Goal: Communication & Community: Answer question/provide support

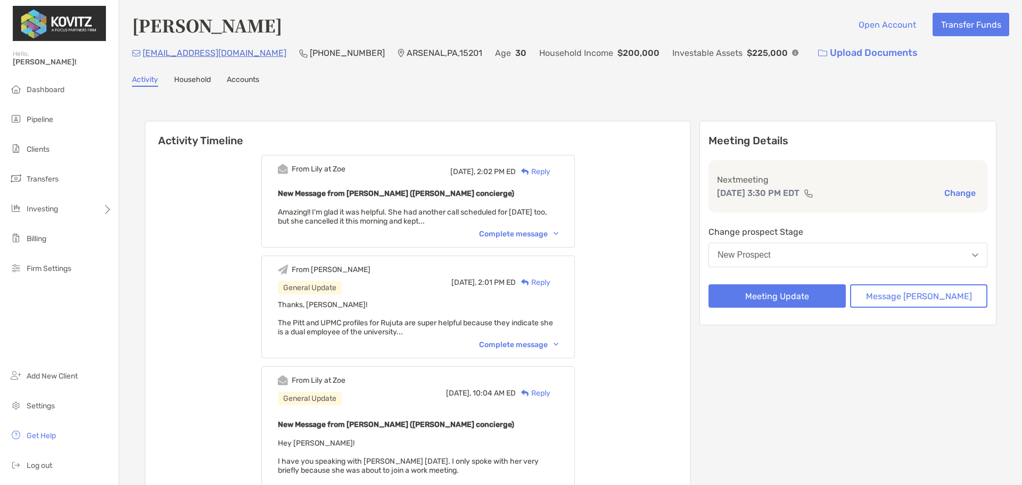
click at [550, 172] on div "Reply" at bounding box center [533, 171] width 35 height 11
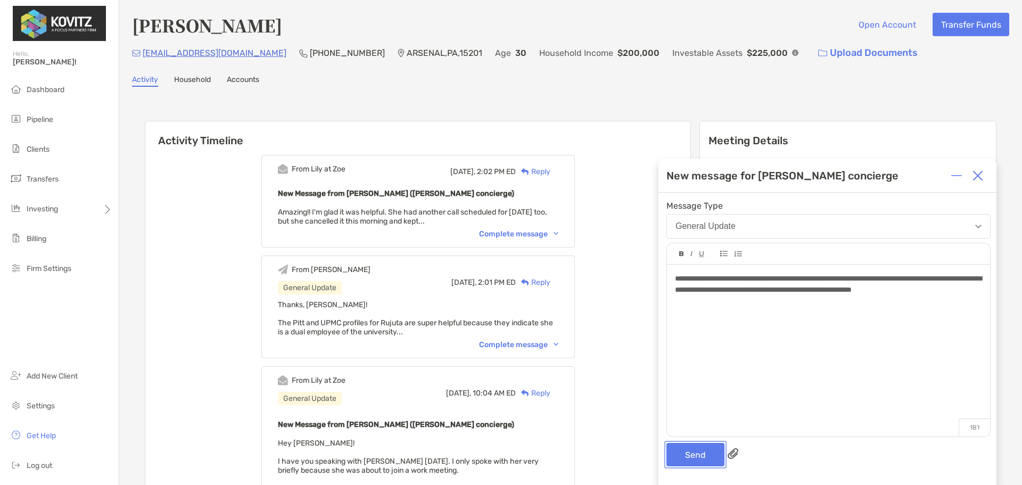
click at [699, 455] on button "Send" at bounding box center [695, 454] width 58 height 23
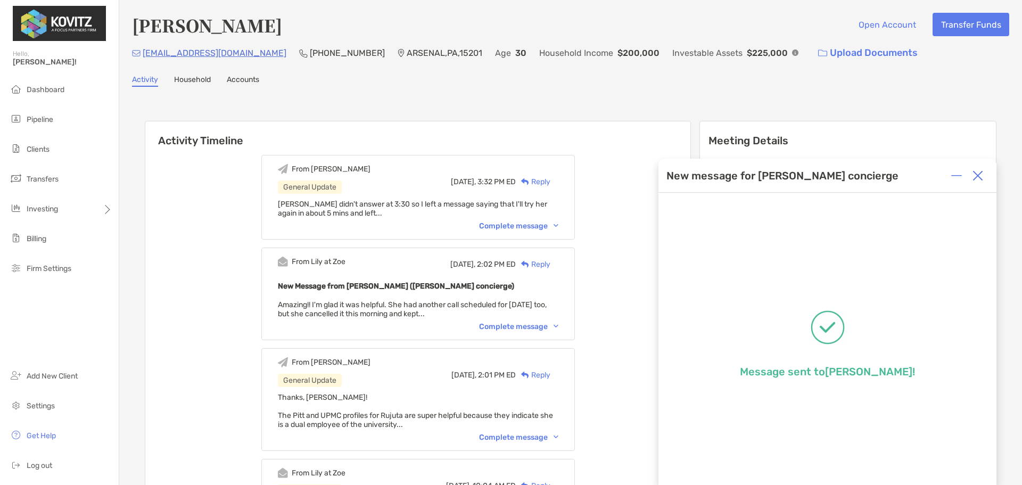
click at [979, 178] on img at bounding box center [977, 175] width 11 height 11
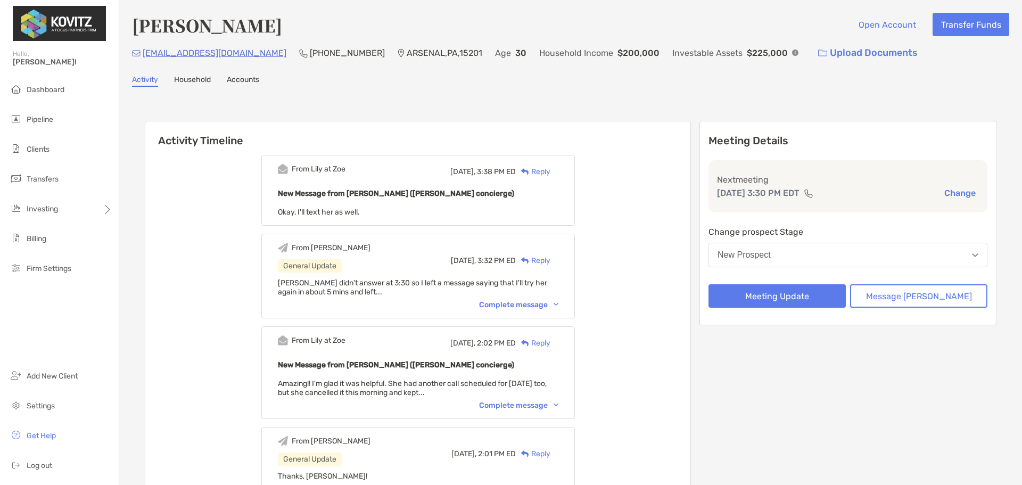
click at [550, 170] on div "Reply" at bounding box center [533, 171] width 35 height 11
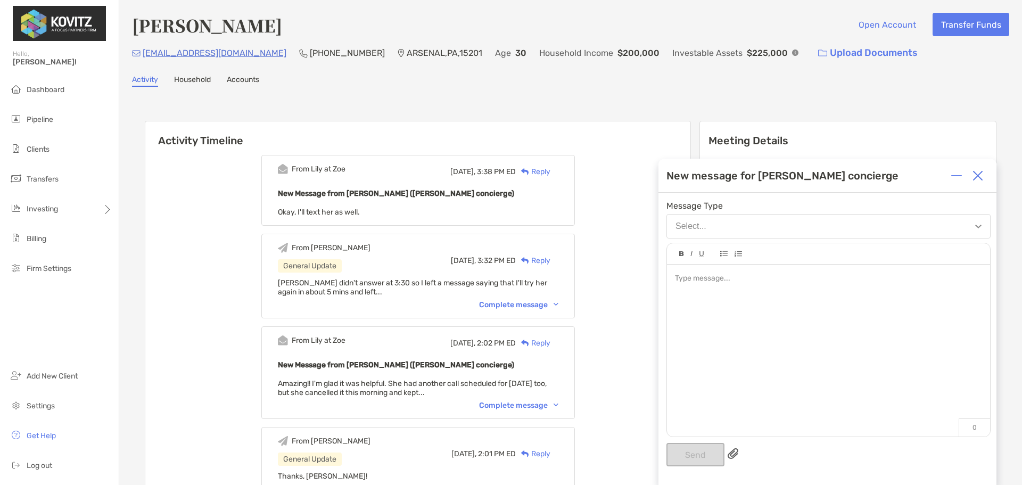
click at [833, 287] on div at bounding box center [828, 344] width 323 height 161
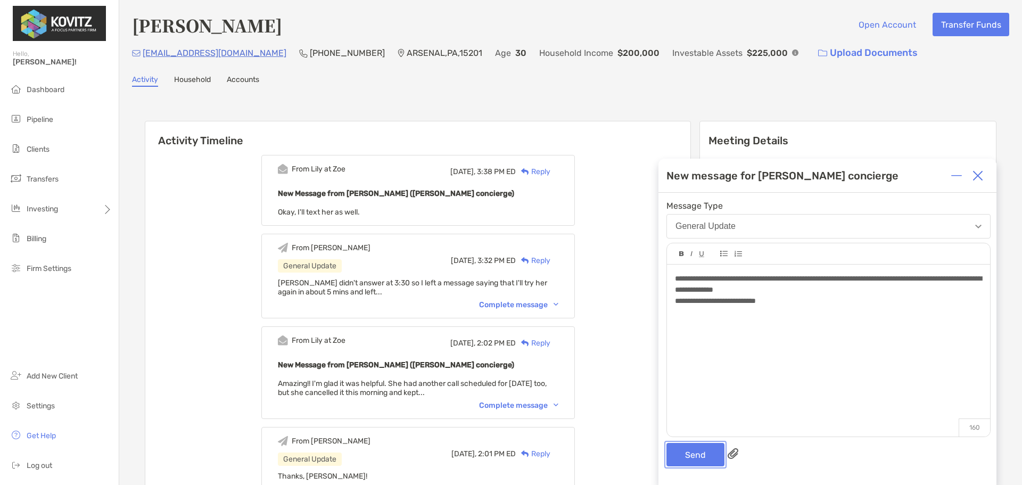
click at [692, 455] on button "Send" at bounding box center [695, 454] width 58 height 23
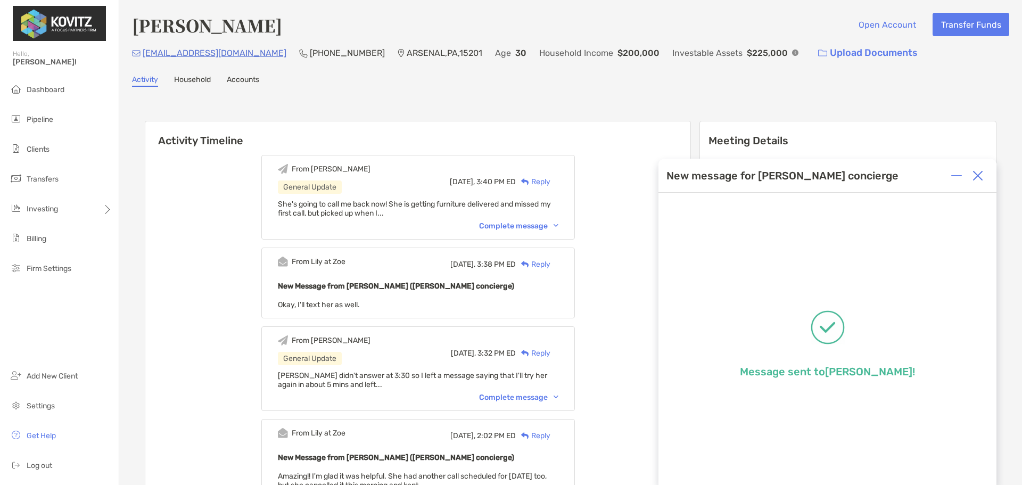
click at [981, 178] on img at bounding box center [977, 175] width 11 height 11
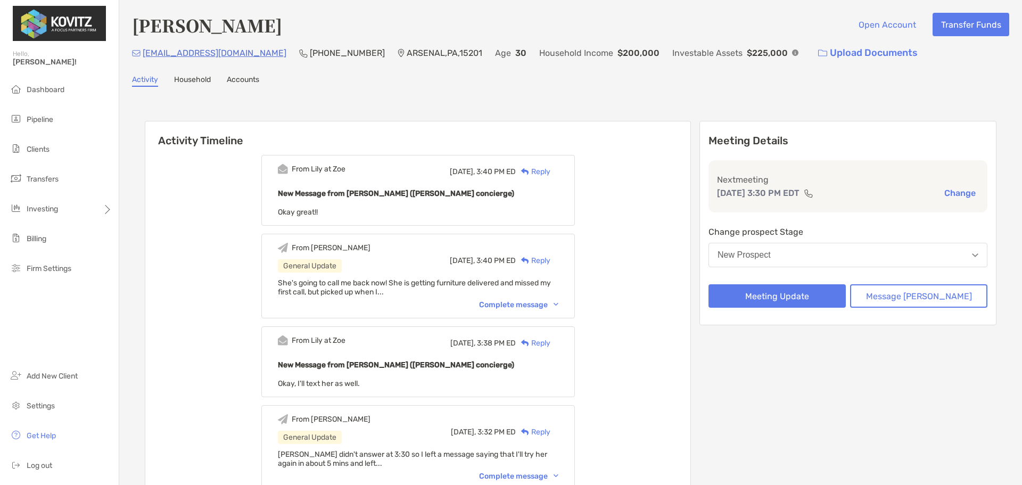
click at [835, 254] on button "New Prospect" at bounding box center [847, 255] width 279 height 24
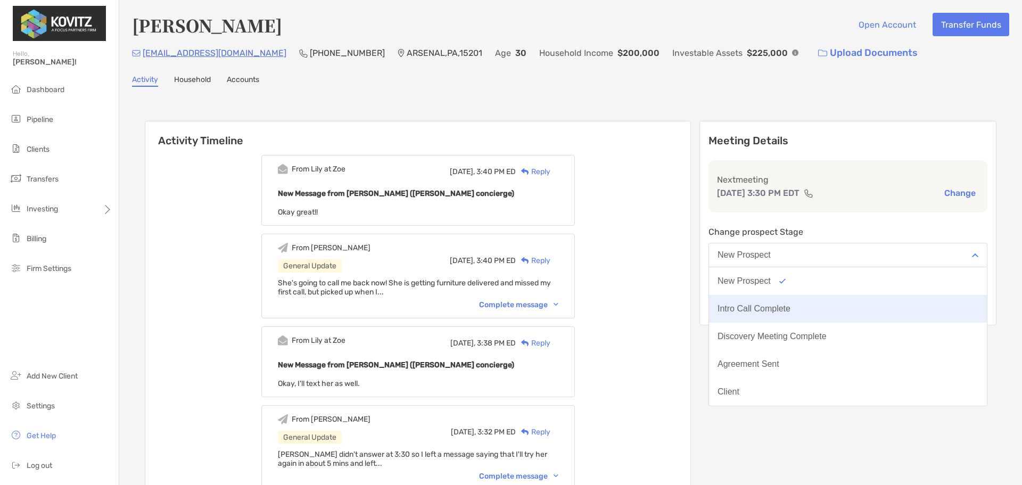
click at [790, 309] on div "Intro Call Complete" at bounding box center [753, 309] width 73 height 10
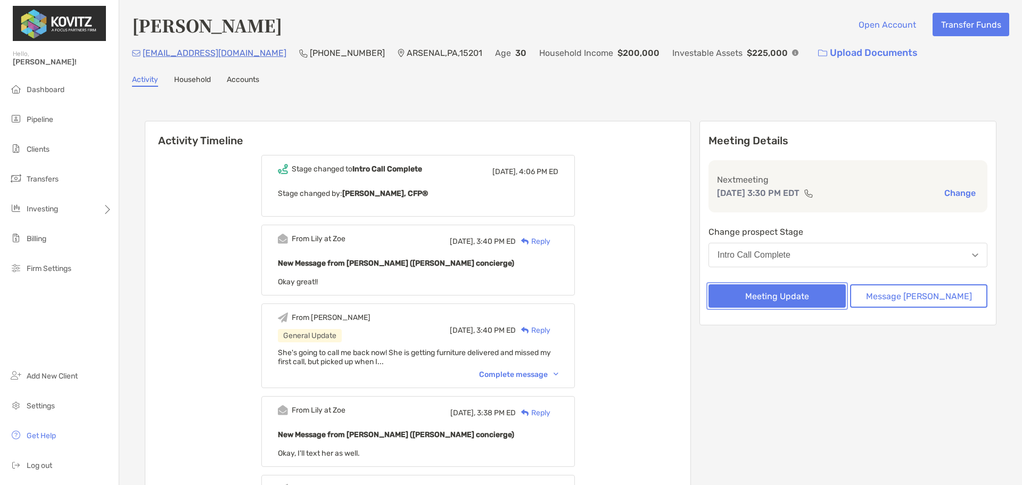
click at [808, 295] on button "Meeting Update" at bounding box center [776, 295] width 137 height 23
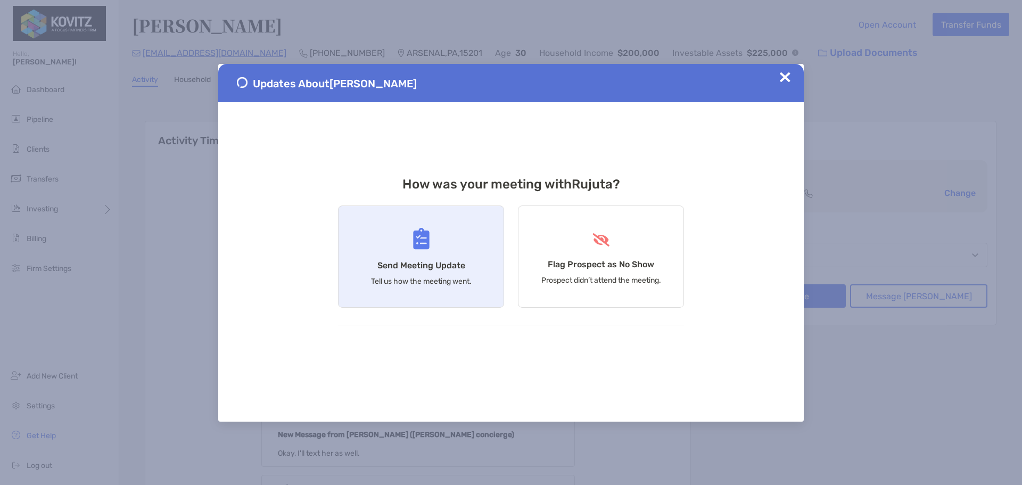
click at [430, 243] on div "Send Meeting Update Tell us how the meeting went." at bounding box center [421, 256] width 166 height 102
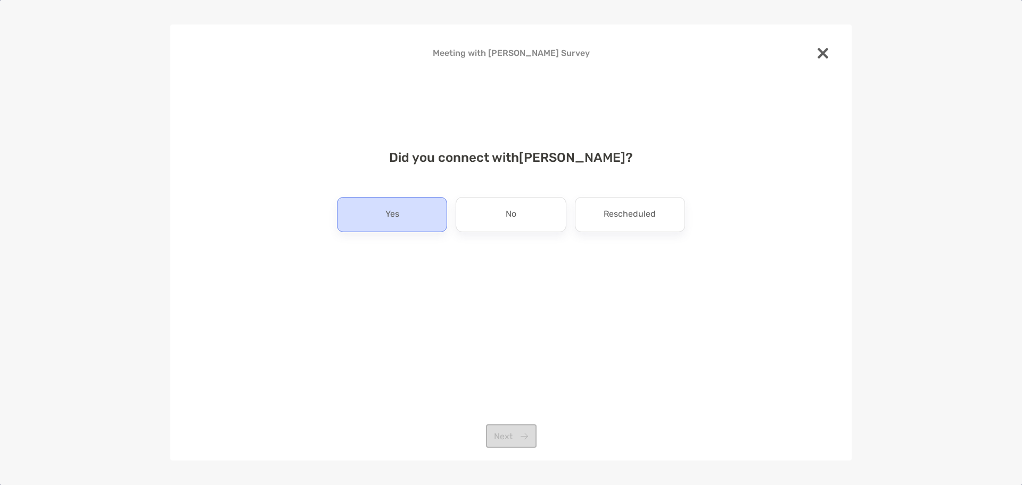
click at [371, 219] on div "Yes" at bounding box center [392, 214] width 110 height 35
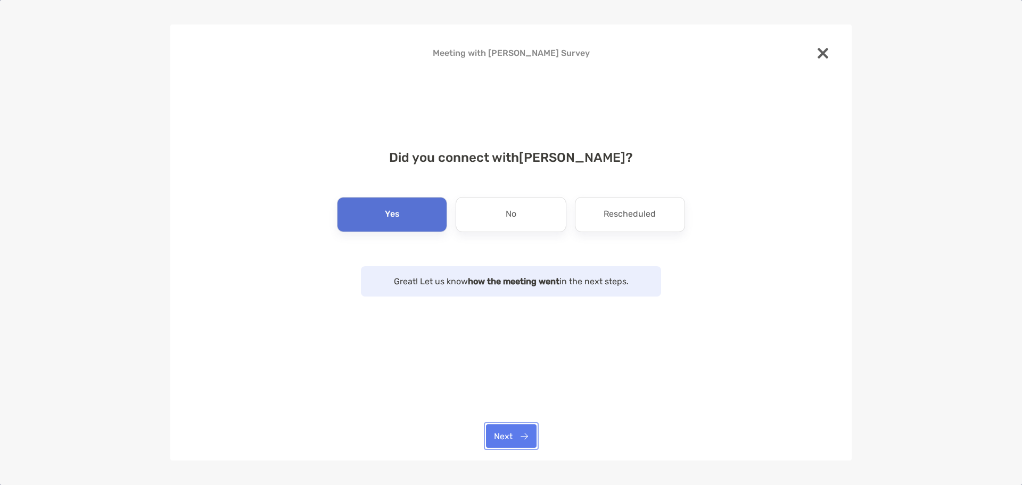
click at [511, 446] on button "Next" at bounding box center [511, 435] width 51 height 23
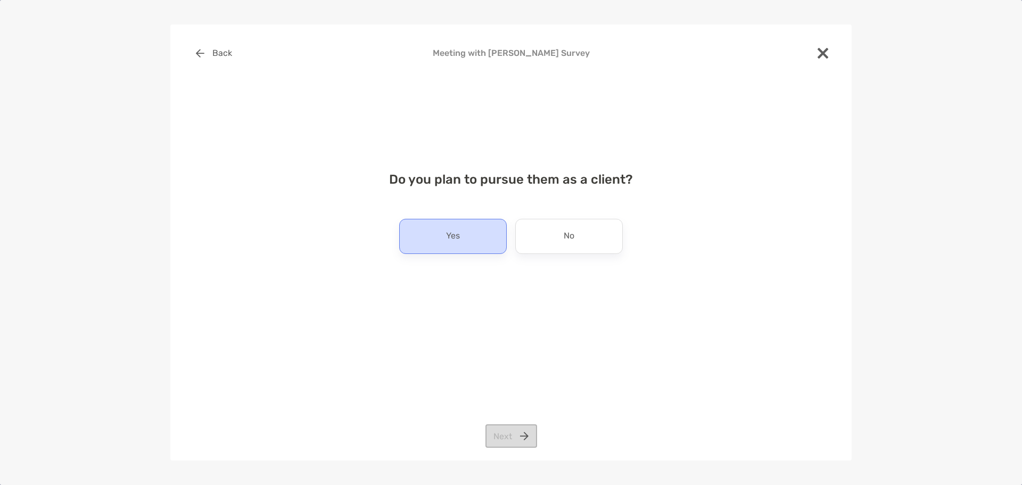
click at [463, 235] on div "Yes" at bounding box center [452, 236] width 107 height 35
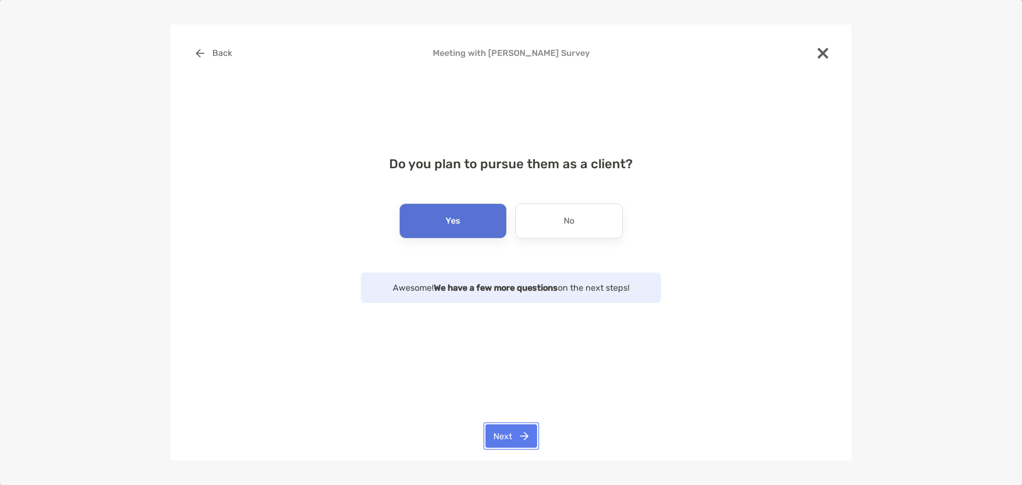
click at [513, 437] on button "Next" at bounding box center [511, 435] width 52 height 23
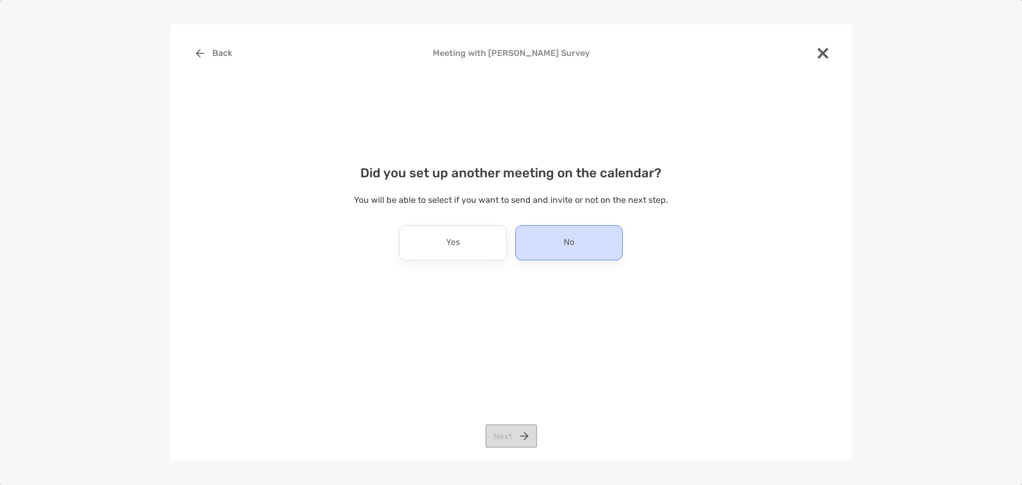
click at [557, 238] on div "No" at bounding box center [568, 242] width 107 height 35
click at [512, 436] on button "Next" at bounding box center [511, 435] width 52 height 23
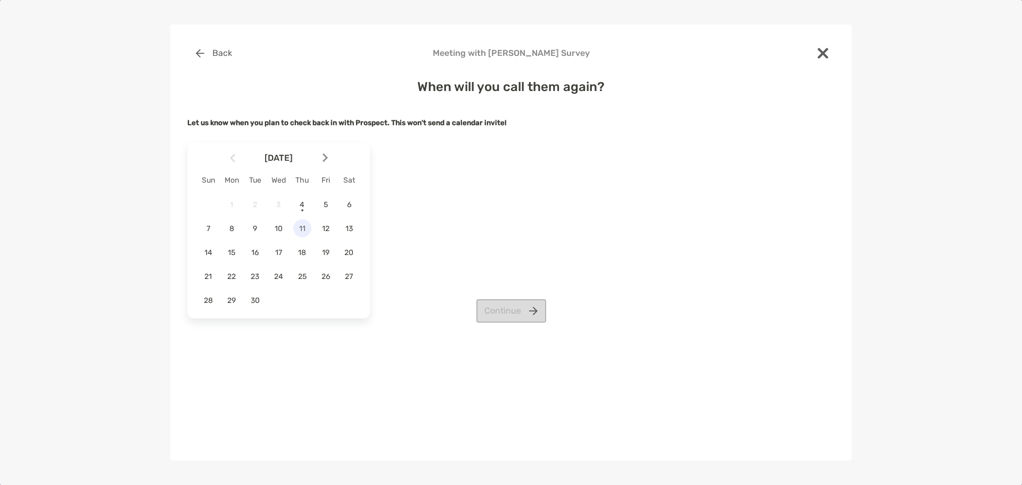
click at [299, 228] on span "11" at bounding box center [302, 228] width 18 height 9
click at [500, 307] on button "Continue" at bounding box center [511, 310] width 70 height 23
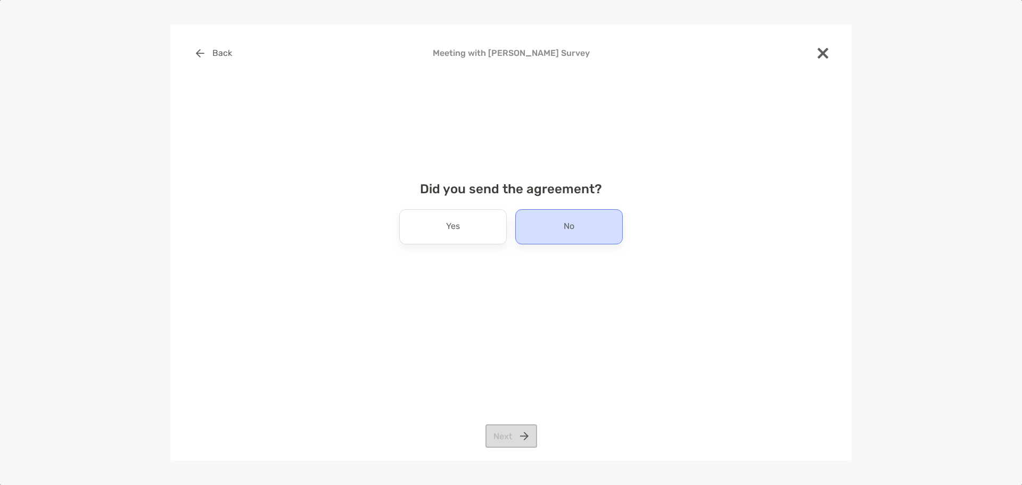
click at [561, 222] on div "No" at bounding box center [568, 226] width 107 height 35
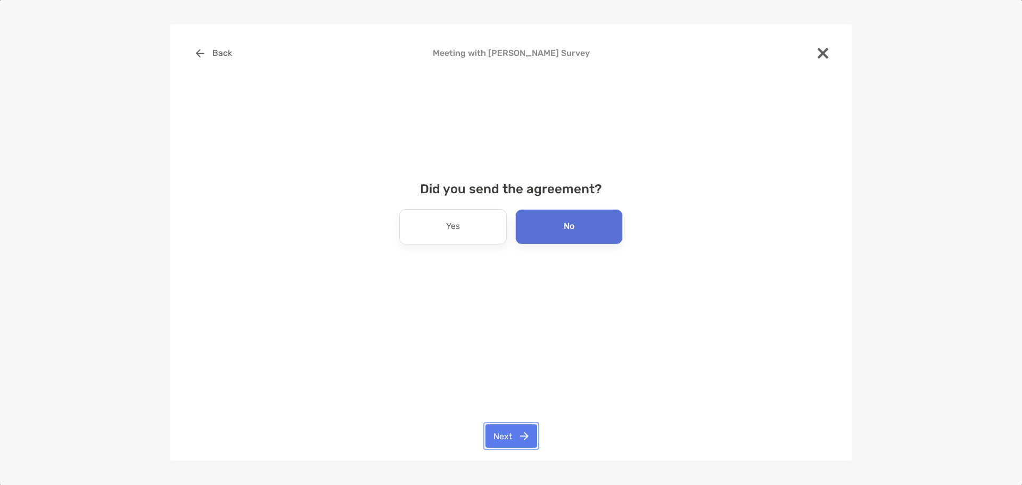
click at [518, 434] on button "Next" at bounding box center [511, 435] width 52 height 23
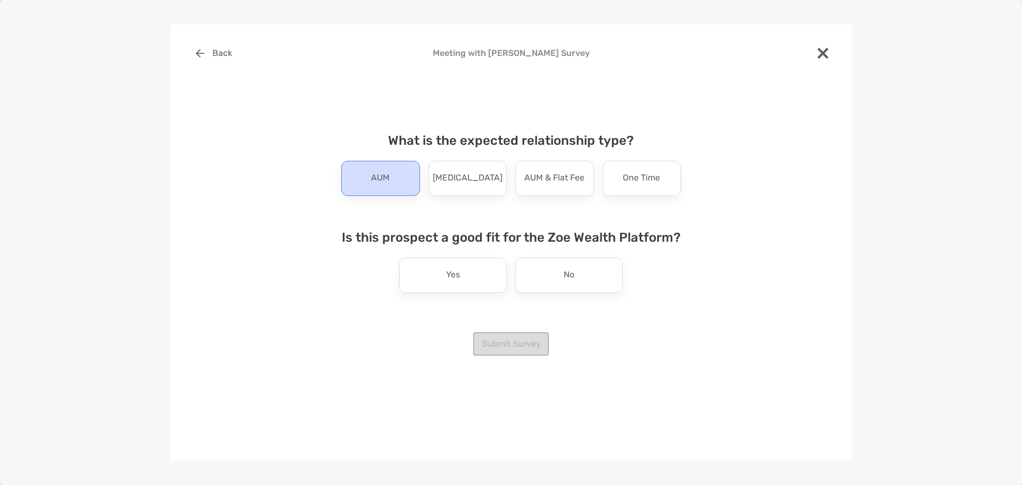
click at [389, 185] on div "AUM" at bounding box center [380, 178] width 79 height 35
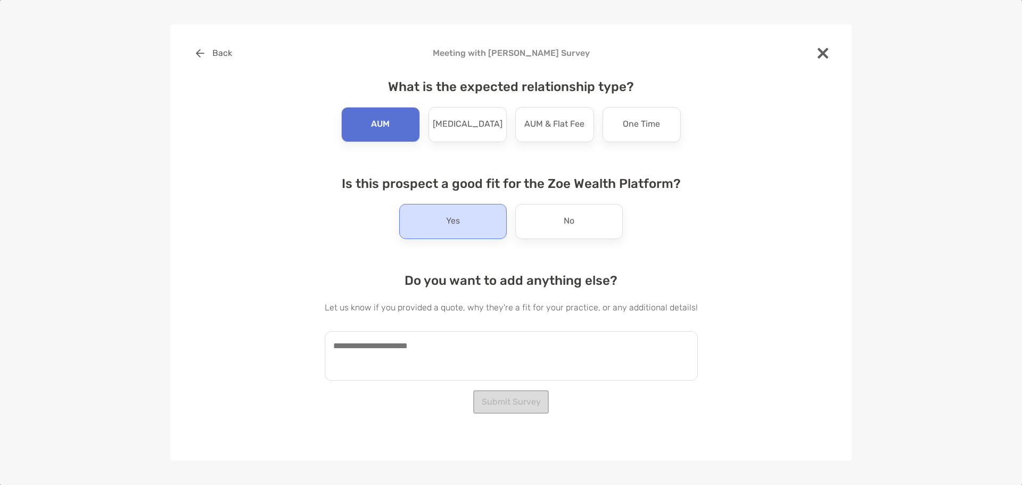
click at [451, 214] on p "Yes" at bounding box center [453, 221] width 14 height 17
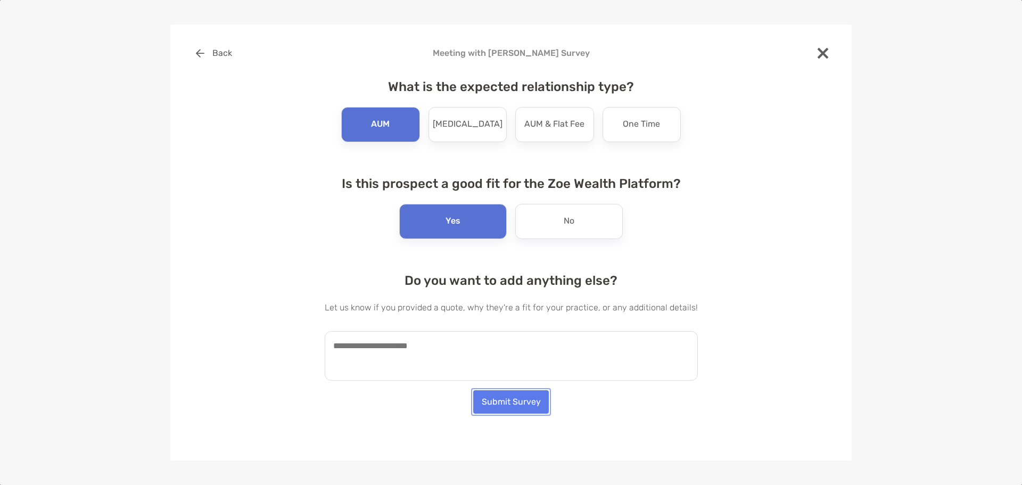
click at [510, 402] on button "Submit Survey" at bounding box center [511, 401] width 76 height 23
